Goal: Navigation & Orientation: Find specific page/section

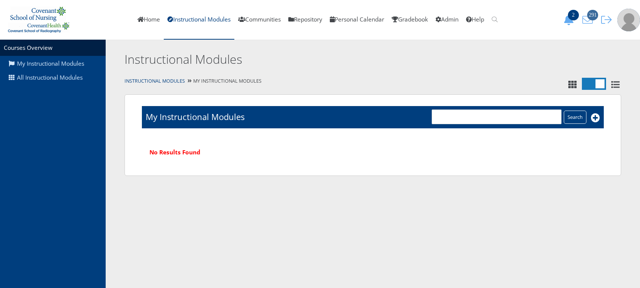
click at [589, 21] on icon "291" at bounding box center [587, 20] width 16 height 11
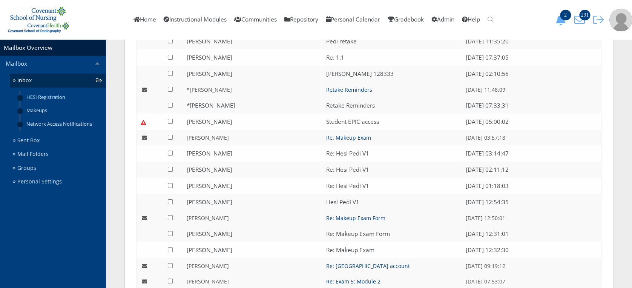
scroll to position [1392, 0]
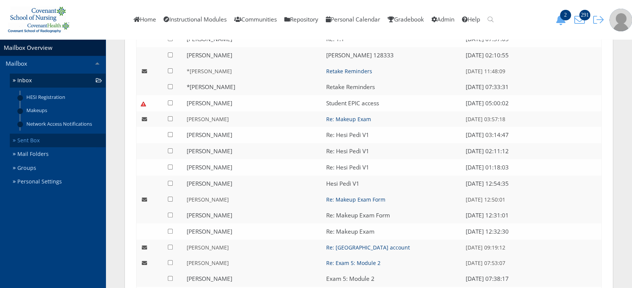
click at [47, 140] on link "Sent Box" at bounding box center [58, 141] width 96 height 14
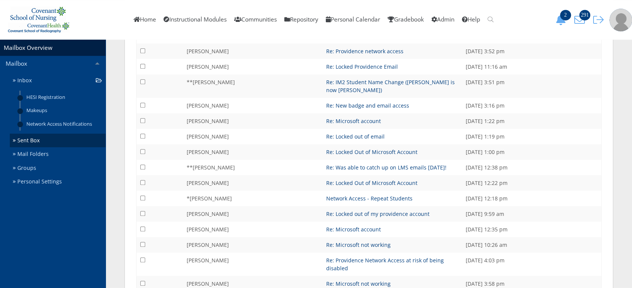
scroll to position [1613, 0]
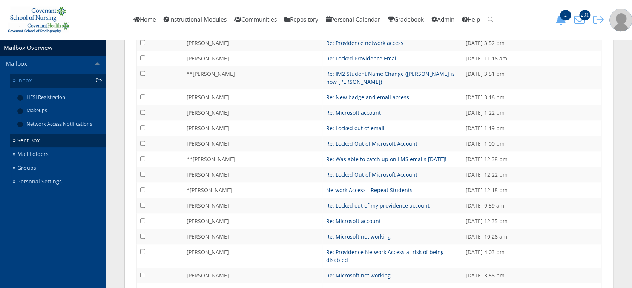
click at [38, 81] on link "Inbox" at bounding box center [58, 81] width 96 height 14
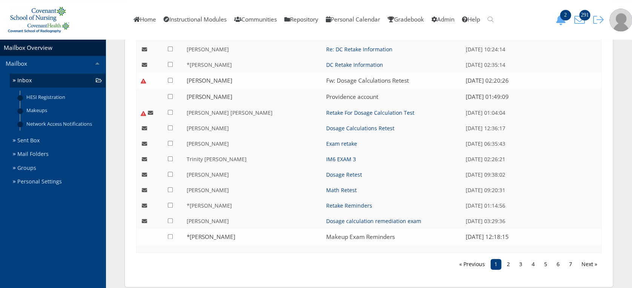
scroll to position [1753, 0]
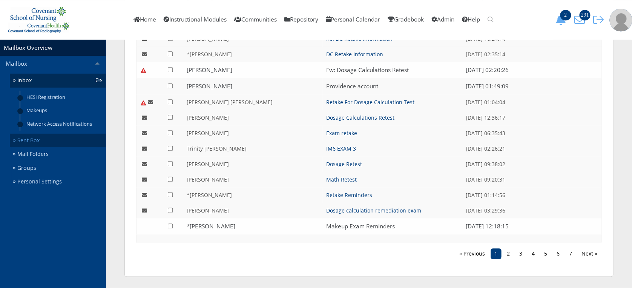
click at [53, 138] on link "Sent Box" at bounding box center [58, 141] width 96 height 14
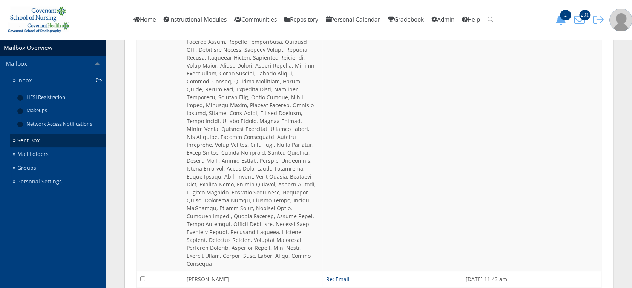
scroll to position [1602, 0]
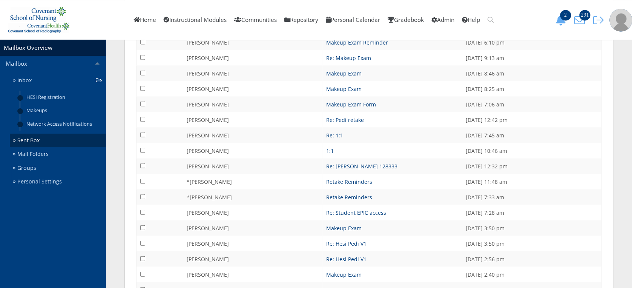
scroll to position [0, 0]
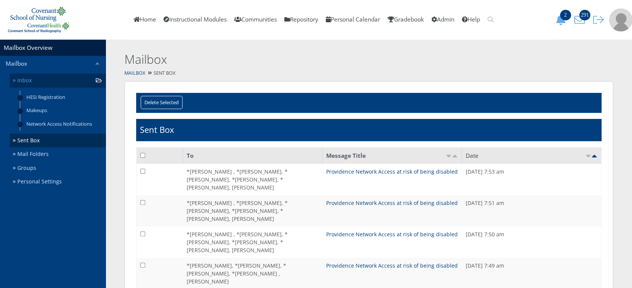
click at [59, 82] on link "Inbox" at bounding box center [58, 81] width 96 height 14
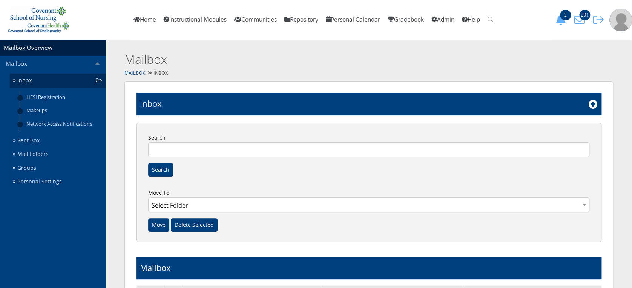
click at [49, 80] on link "Inbox" at bounding box center [58, 81] width 96 height 14
click at [142, 17] on link "Home" at bounding box center [145, 20] width 30 height 40
